Goal: Transaction & Acquisition: Purchase product/service

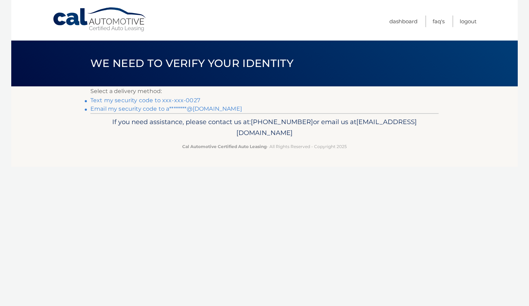
click at [172, 101] on link "Text my security code to xxx-xxx-0027" at bounding box center [145, 100] width 110 height 7
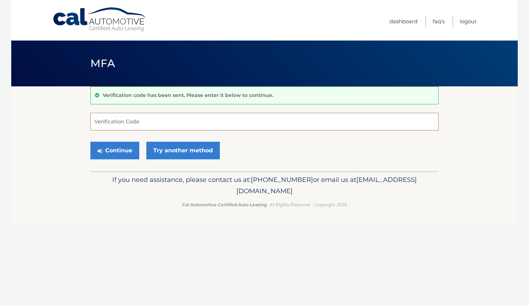
click at [161, 117] on input "Verification Code" at bounding box center [264, 122] width 348 height 18
type input "342336"
click at [120, 151] on button "Continue" at bounding box center [114, 150] width 49 height 18
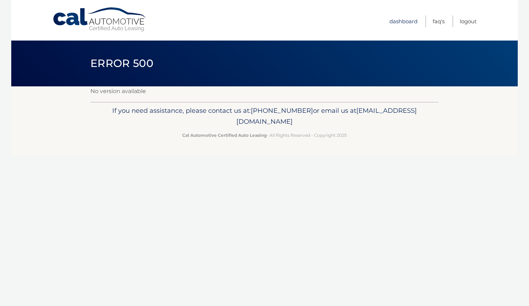
click at [396, 19] on link "Dashboard" at bounding box center [404, 21] width 28 height 12
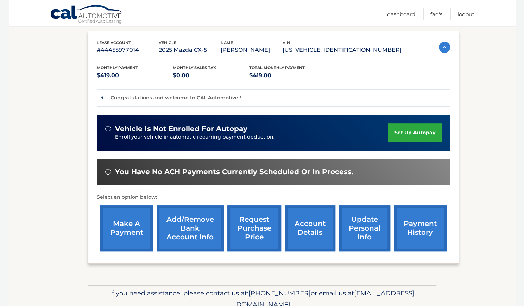
scroll to position [115, 0]
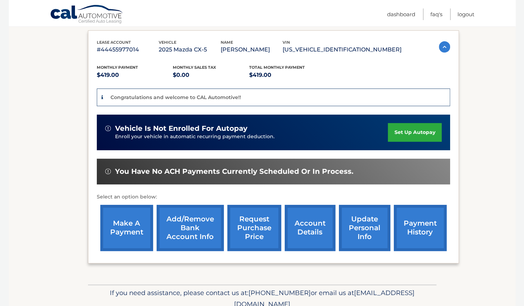
click at [121, 228] on link "make a payment" at bounding box center [126, 228] width 53 height 46
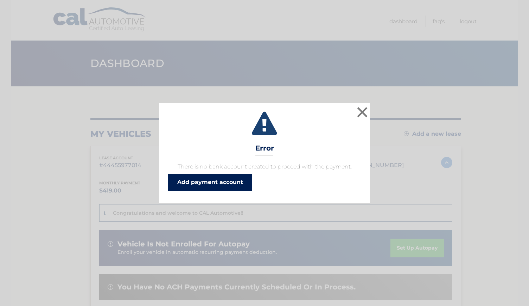
click at [208, 185] on link "Add payment account" at bounding box center [210, 182] width 84 height 17
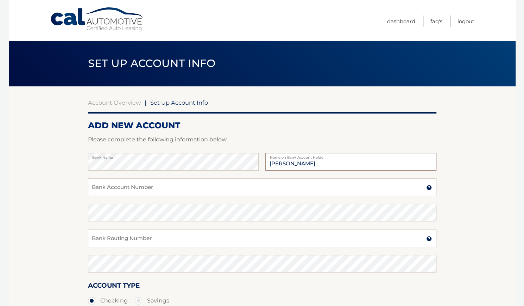
type input "[PERSON_NAME]"
click at [144, 182] on input "Bank Account Number" at bounding box center [262, 187] width 348 height 18
type input "133743602"
click at [108, 241] on input "Bank Routing Number" at bounding box center [262, 238] width 348 height 18
type input "221480807"
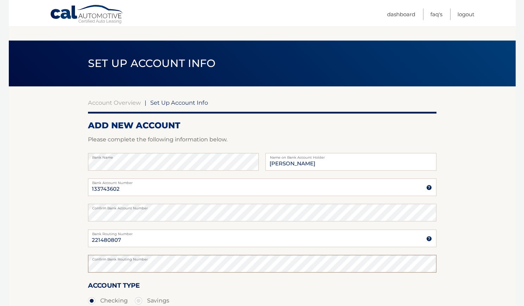
scroll to position [103, 0]
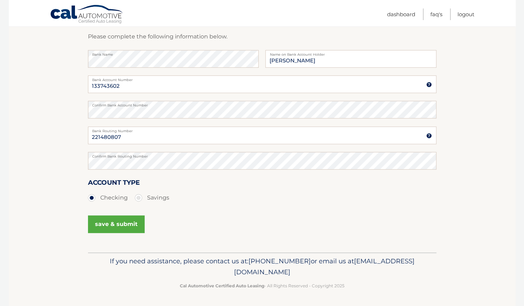
click at [109, 223] on button "save & submit" at bounding box center [116, 224] width 57 height 18
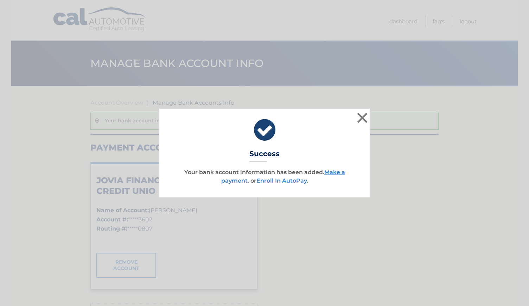
click at [342, 168] on p "Your bank account information has been added. Make a payment . or Enroll In Aut…" at bounding box center [265, 176] width 194 height 17
click at [339, 172] on link "Make a payment" at bounding box center [283, 176] width 124 height 15
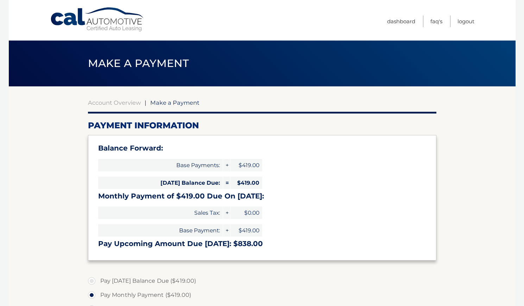
select select "NjY0MzdlOGQtYjRjNi00MTgzLTg3MzQtNDU5MGRiMjk5MmY4"
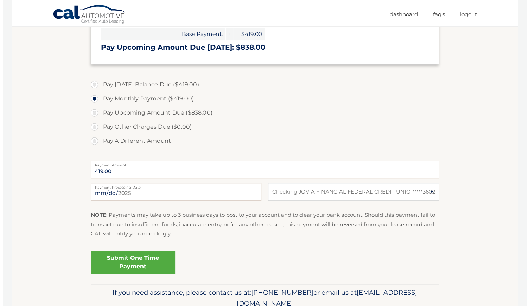
scroll to position [196, 0]
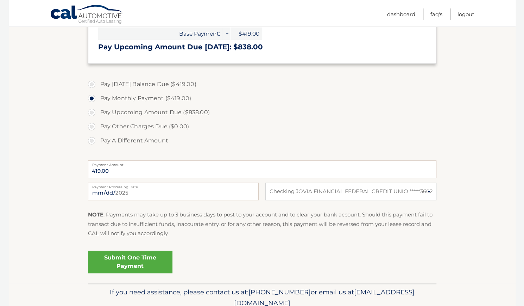
click at [124, 258] on link "Submit One Time Payment" at bounding box center [130, 261] width 84 height 23
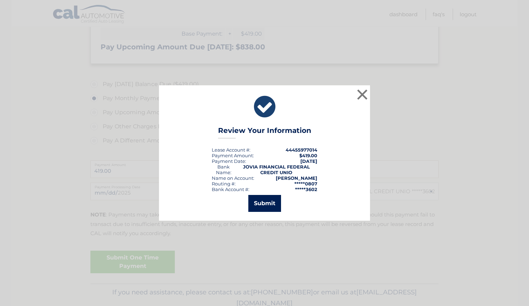
click at [268, 200] on button "Submit" at bounding box center [265, 203] width 33 height 17
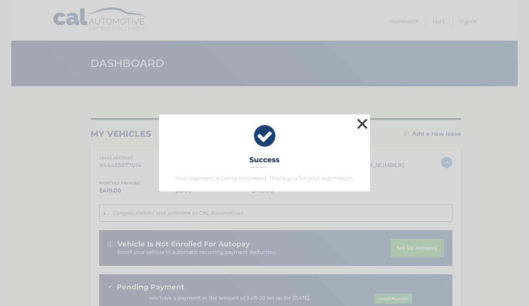
click at [361, 124] on button "×" at bounding box center [363, 124] width 14 height 14
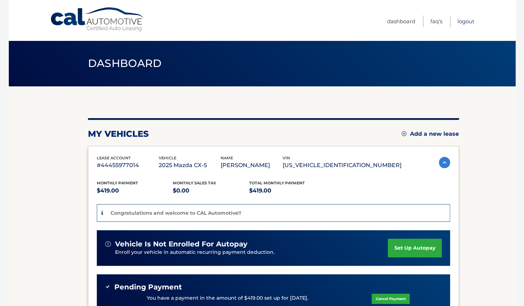
click at [466, 20] on link "Logout" at bounding box center [466, 21] width 17 height 12
